Goal: Transaction & Acquisition: Download file/media

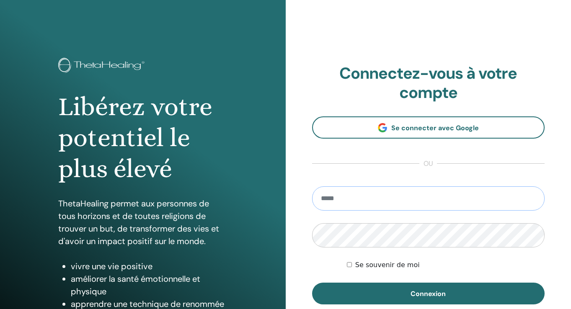
type input "**********"
click at [428, 293] on button "Connexion" at bounding box center [428, 294] width 233 height 22
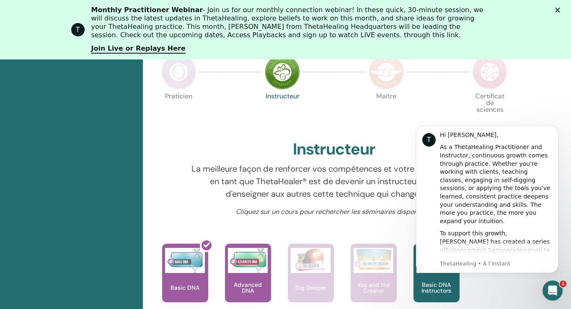
scroll to position [269, 0]
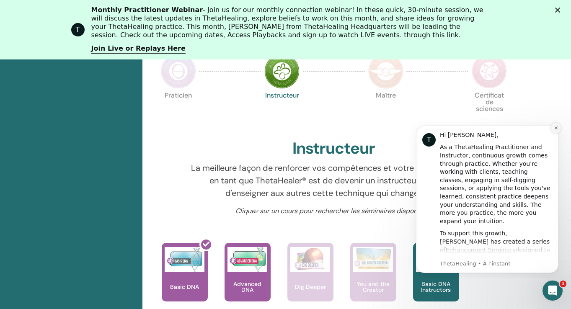
click at [555, 129] on icon "Dismiss notification" at bounding box center [556, 128] width 5 height 5
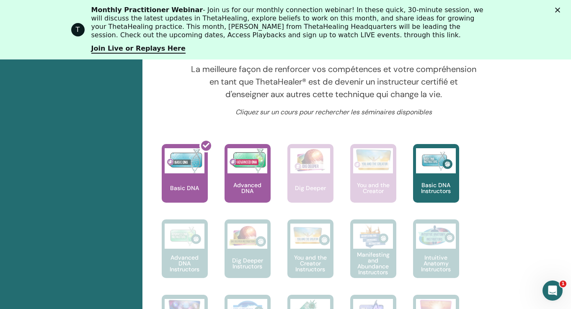
scroll to position [370, 0]
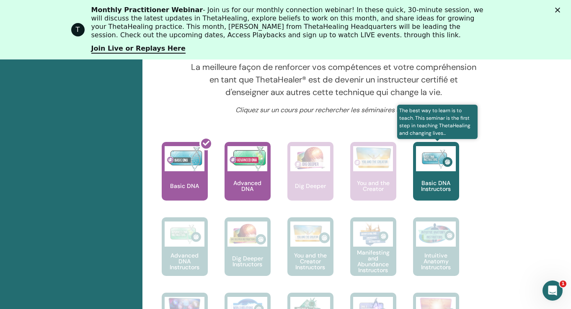
click at [429, 185] on p "Basic DNA Instructors" at bounding box center [436, 186] width 46 height 12
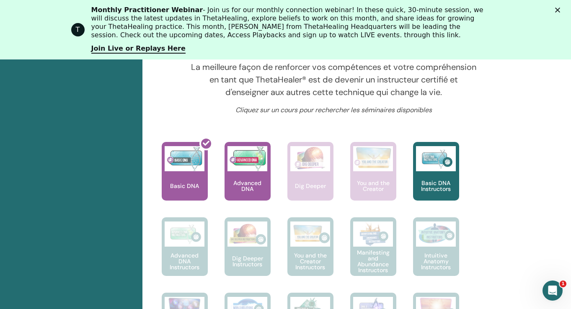
click at [559, 11] on polygon "Fermer" at bounding box center [557, 10] width 5 height 5
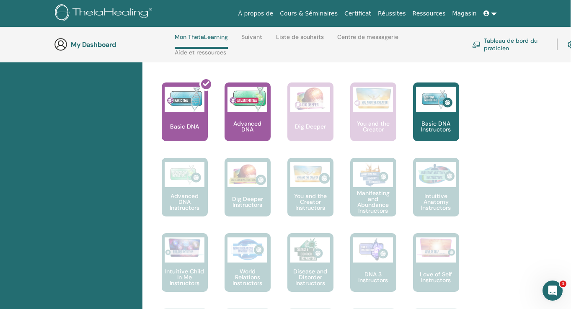
click at [555, 10] on nav "À propos de Cours & Séminaires Certificat Réussites Ressources Magasin VM [PERS…" at bounding box center [285, 13] width 571 height 27
click at [558, 10] on nav "À propos de Cours & Séminaires Certificat Réussites Ressources Magasin VM [PERS…" at bounding box center [285, 13] width 571 height 27
click at [561, 7] on nav "À propos de Cours & Séminaires Certificat Réussites Ressources Magasin VM [PERS…" at bounding box center [285, 13] width 571 height 27
click at [554, 9] on nav "À propos de Cours & Séminaires Certificat Réussites Ressources Magasin VM [PERS…" at bounding box center [285, 13] width 571 height 27
click at [548, 293] on icon "Ouvrir le Messenger Intercom" at bounding box center [552, 290] width 14 height 14
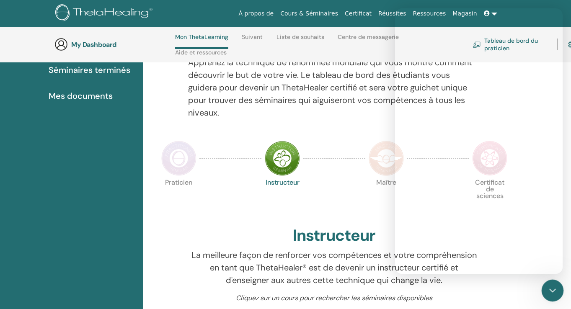
click at [548, 293] on icon "Fermer le Messenger Intercom" at bounding box center [552, 290] width 10 height 10
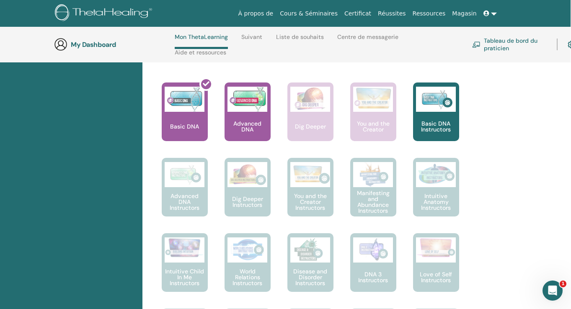
click at [103, 49] on h3 "My Dashboard" at bounding box center [113, 45] width 84 height 8
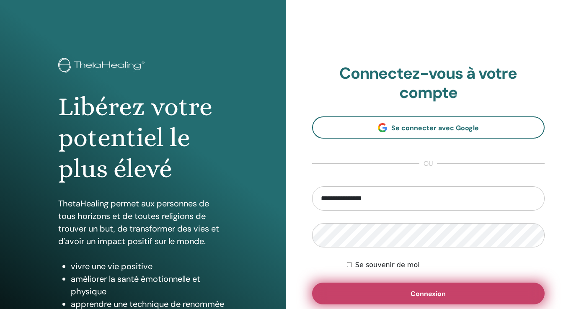
click at [355, 290] on button "Connexion" at bounding box center [428, 294] width 233 height 22
click at [363, 287] on button "Connexion" at bounding box center [428, 294] width 233 height 22
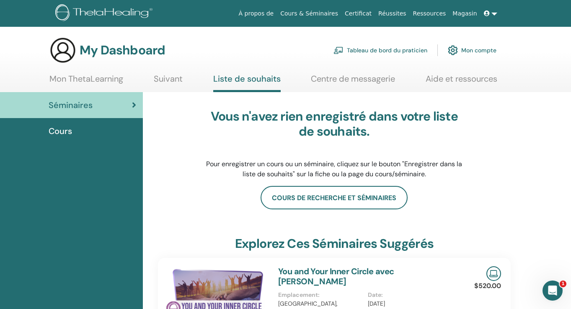
click at [494, 12] on link at bounding box center [491, 14] width 20 height 16
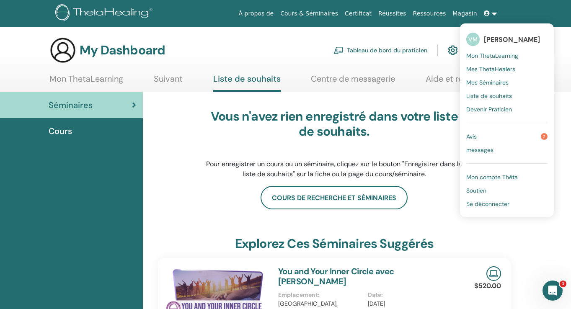
click at [490, 82] on span "Mes Séminaires" at bounding box center [487, 83] width 42 height 8
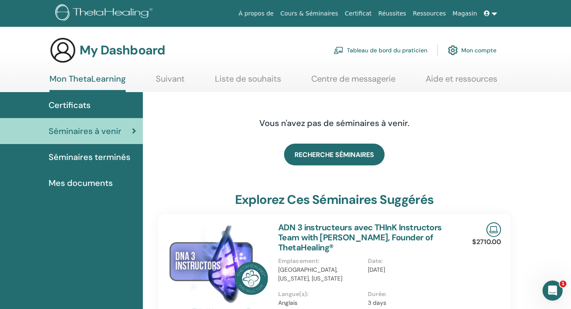
click at [105, 156] on span "Séminaires terminés" at bounding box center [90, 157] width 82 height 13
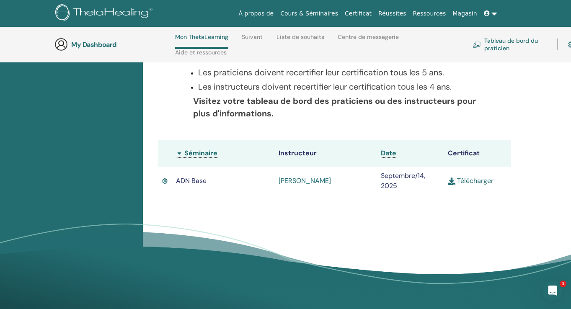
scroll to position [186, 0]
click at [471, 179] on link "Télécharger" at bounding box center [471, 180] width 46 height 9
